Goal: Task Accomplishment & Management: Use online tool/utility

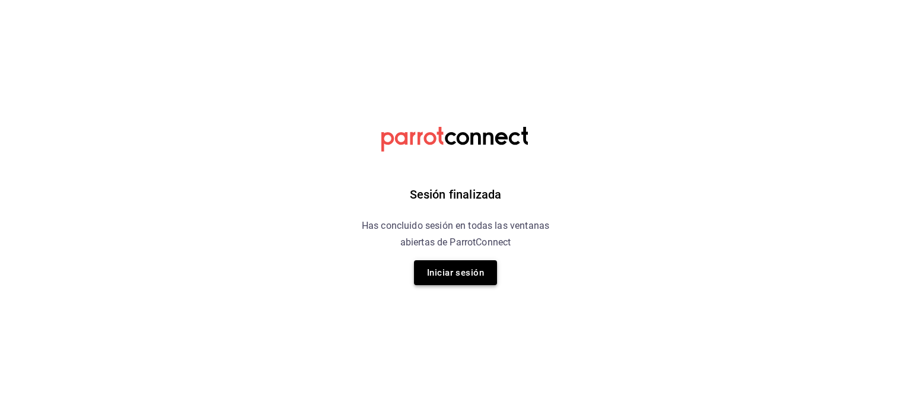
click at [464, 272] on button "Iniciar sesión" at bounding box center [455, 272] width 83 height 25
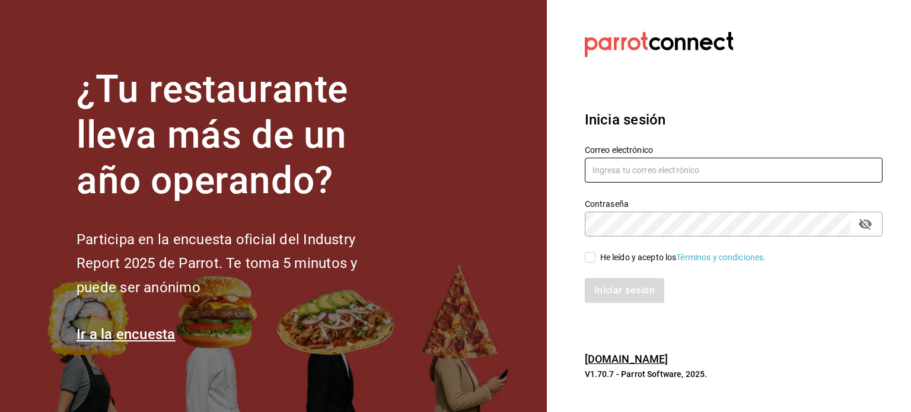
click at [593, 168] on input "text" at bounding box center [734, 170] width 298 height 25
type input "[PERSON_NAME][EMAIL_ADDRESS][PERSON_NAME][DOMAIN_NAME]"
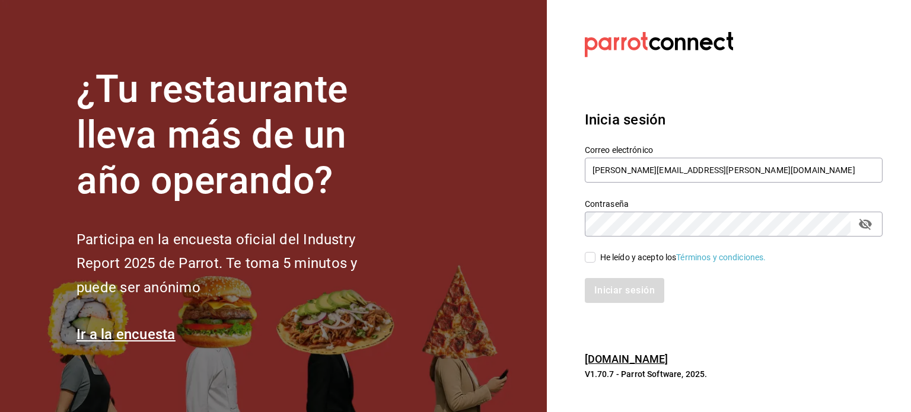
click at [868, 226] on icon "passwordField" at bounding box center [865, 224] width 14 height 14
click at [593, 262] on input "He leído y acepto los Términos y condiciones." at bounding box center [590, 257] width 11 height 11
checkbox input "true"
click at [628, 296] on button "Iniciar sesión" at bounding box center [625, 290] width 81 height 25
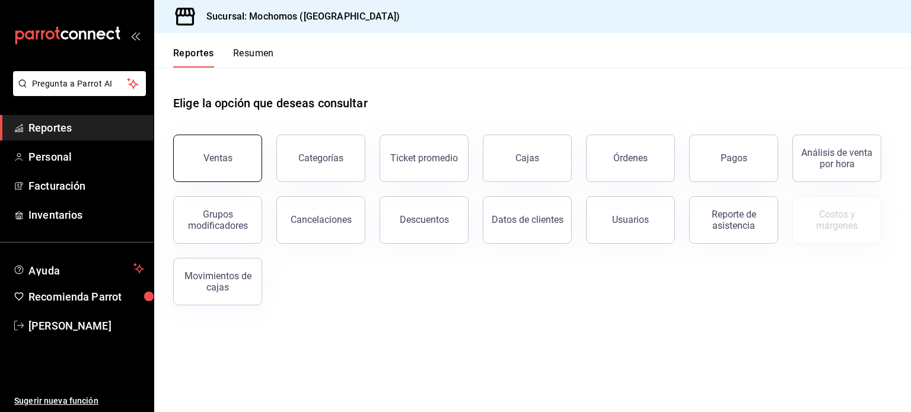
click at [247, 154] on button "Ventas" at bounding box center [217, 158] width 89 height 47
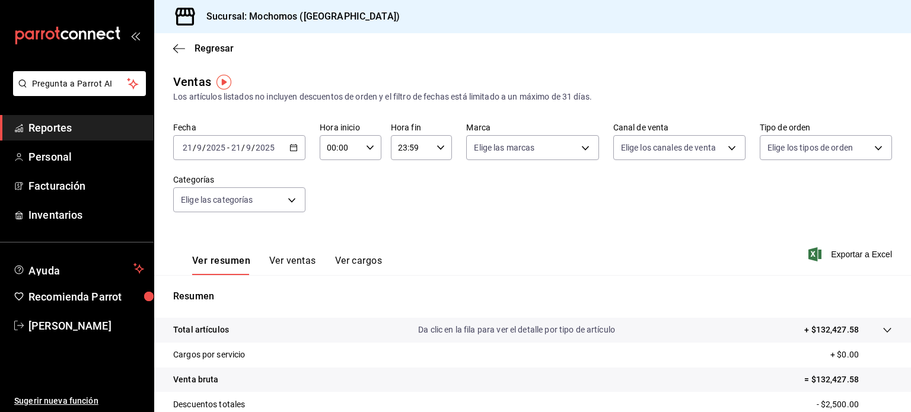
click at [359, 146] on div "00:00 Hora inicio" at bounding box center [351, 147] width 62 height 25
click at [337, 200] on button "01" at bounding box center [332, 206] width 25 height 24
type input "01:00"
click at [336, 230] on span "05" at bounding box center [332, 225] width 11 height 9
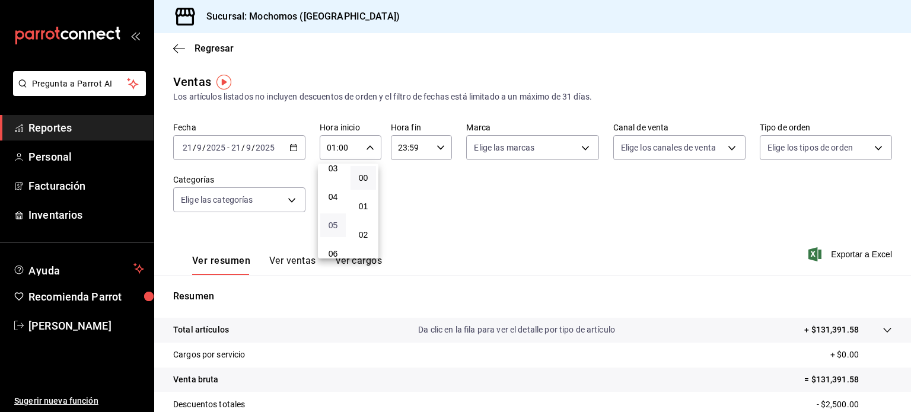
type input "05:00"
click at [574, 227] on div at bounding box center [455, 206] width 911 height 412
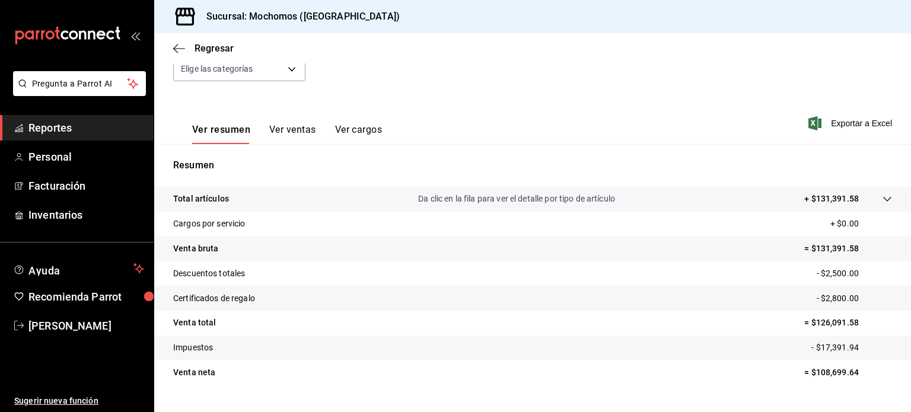
scroll to position [124, 0]
